Goal: Information Seeking & Learning: Learn about a topic

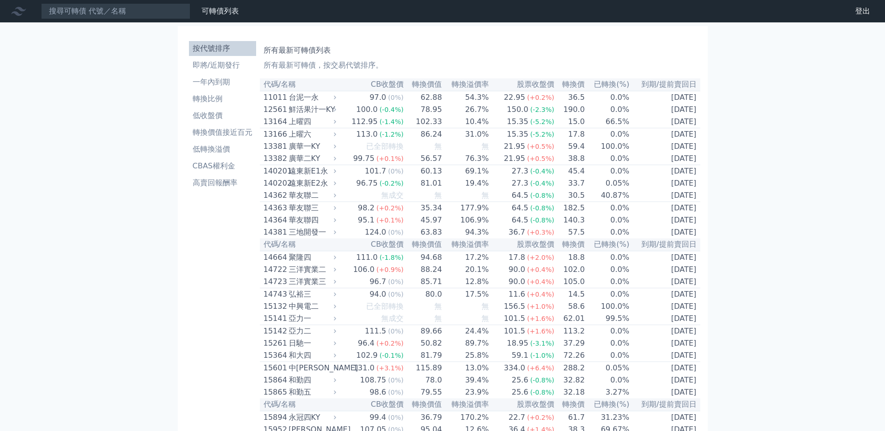
click at [229, 67] on li "即將/近期發行" at bounding box center [222, 65] width 67 height 11
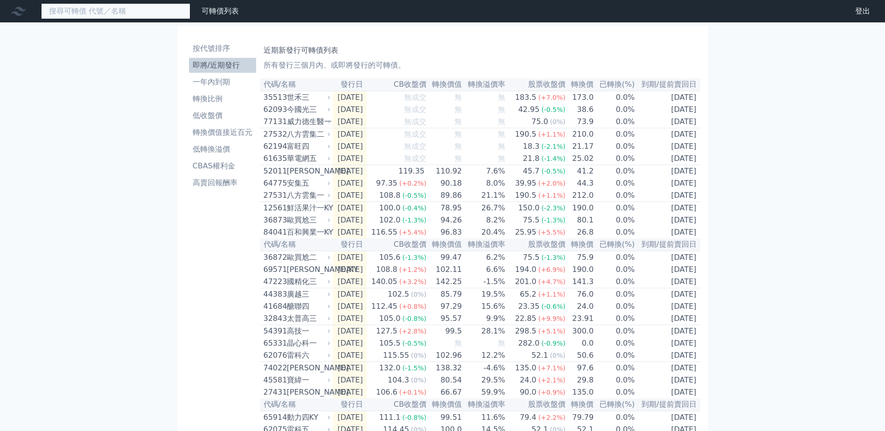
click at [126, 11] on input at bounding box center [115, 11] width 149 height 16
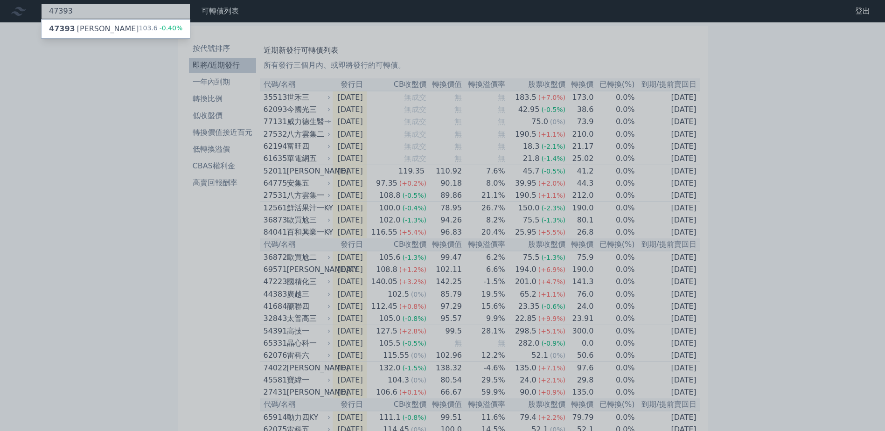
type input "47393"
click at [161, 37] on div "47393 康普三 103.6 -0.40%" at bounding box center [116, 29] width 148 height 19
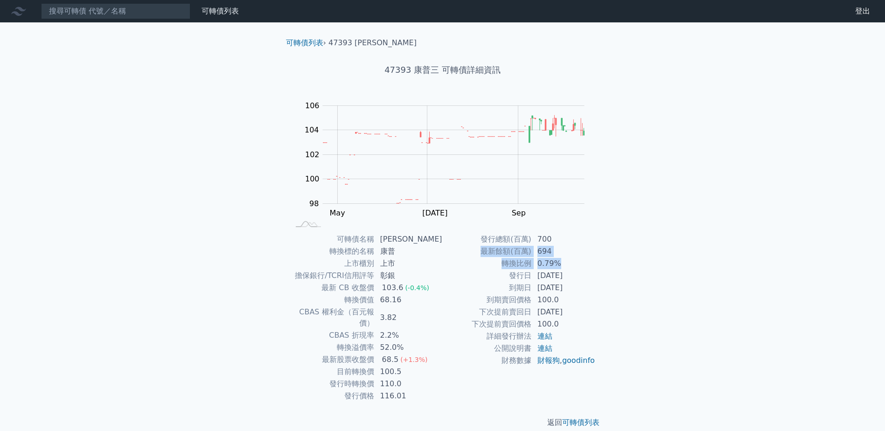
drag, startPoint x: 482, startPoint y: 251, endPoint x: 582, endPoint y: 263, distance: 100.1
click at [582, 263] on tbody "發行總額(百萬) 700 最新餘額(百萬) 694 轉換比例 0.79% 發行日 2021-10-28 到期日 2026-10-28 到期賣回價格 100.0…" at bounding box center [519, 299] width 153 height 133
drag, startPoint x: 582, startPoint y: 263, endPoint x: 681, endPoint y: 328, distance: 119.0
click at [681, 328] on div "可轉債列表 財務數據 可轉債列表 財務數據 登出 登出 可轉債列表 › 47393 康普三 47393 康普三 可轉債詳細資訊 Zoom Out 104 94…" at bounding box center [442, 221] width 885 height 443
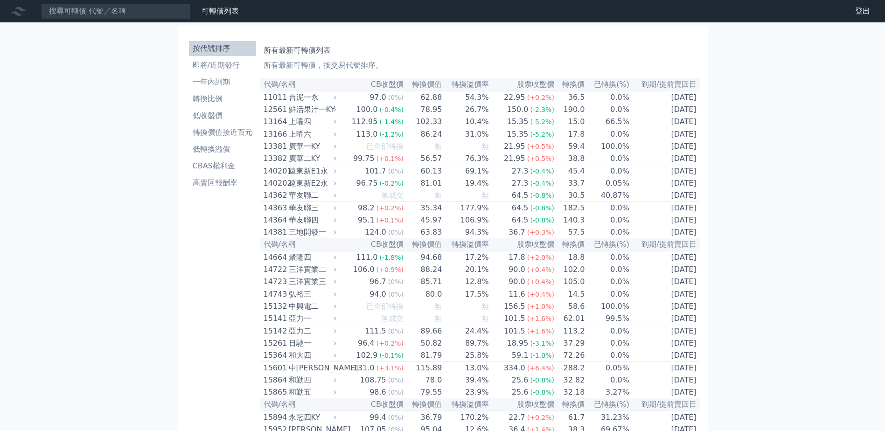
drag, startPoint x: 0, startPoint y: 0, endPoint x: 367, endPoint y: 169, distance: 404.6
click at [227, 68] on li "即將/近期發行" at bounding box center [222, 65] width 67 height 11
